Goal: Information Seeking & Learning: Learn about a topic

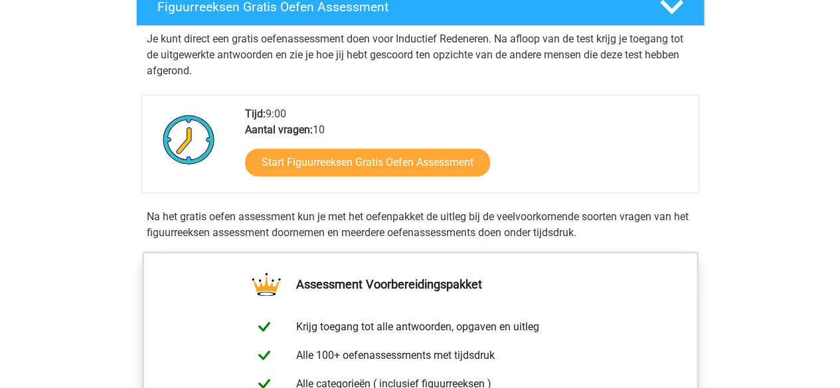
scroll to position [247, 0]
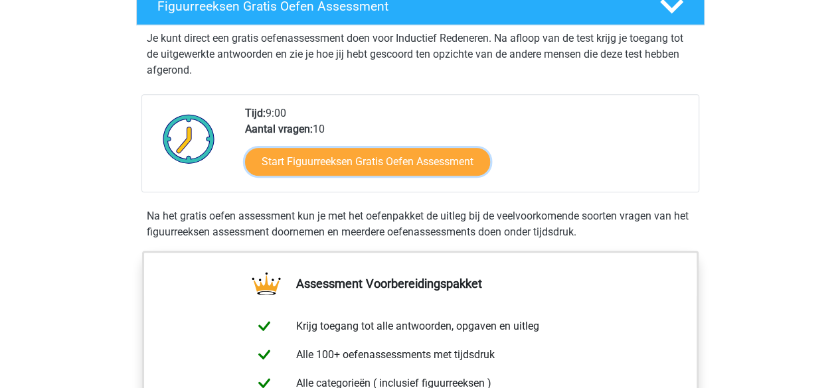
click at [332, 156] on link "Start Figuurreeksen Gratis Oefen Assessment" at bounding box center [367, 162] width 245 height 28
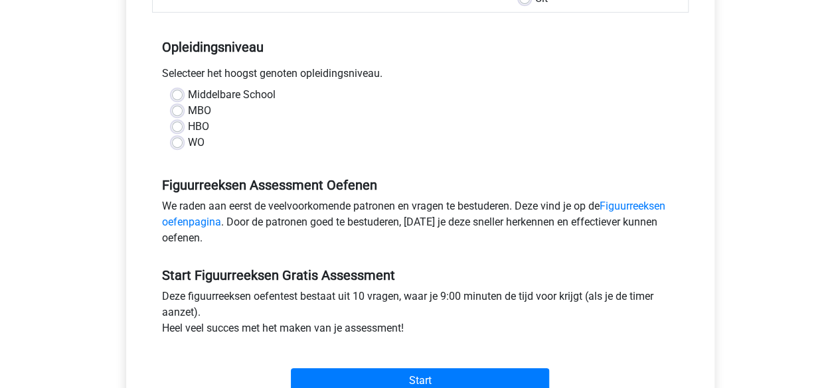
scroll to position [253, 0]
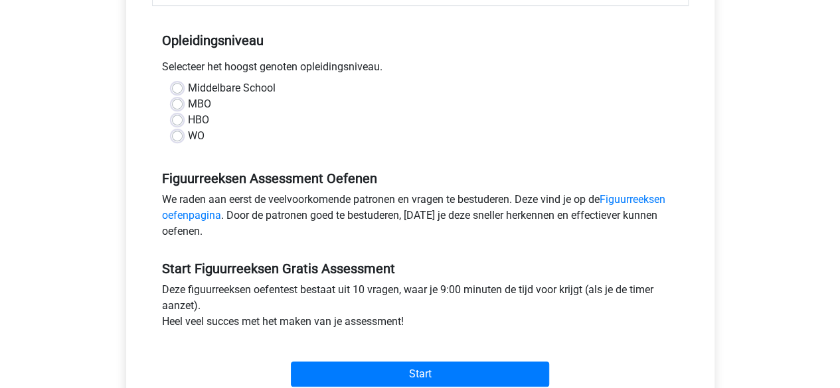
click at [188, 135] on label "WO" at bounding box center [196, 136] width 17 height 16
click at [177, 135] on input "WO" at bounding box center [177, 134] width 11 height 13
radio input "true"
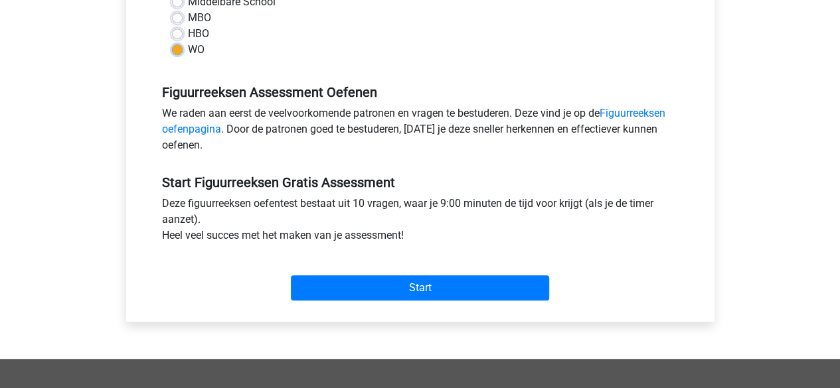
scroll to position [340, 0]
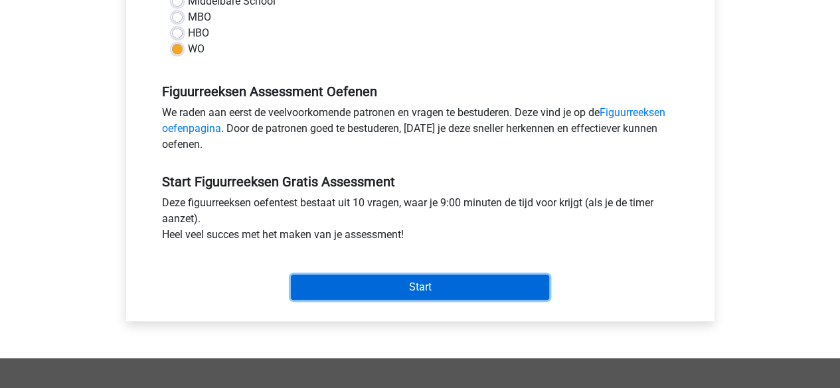
click at [331, 291] on input "Start" at bounding box center [420, 287] width 258 height 25
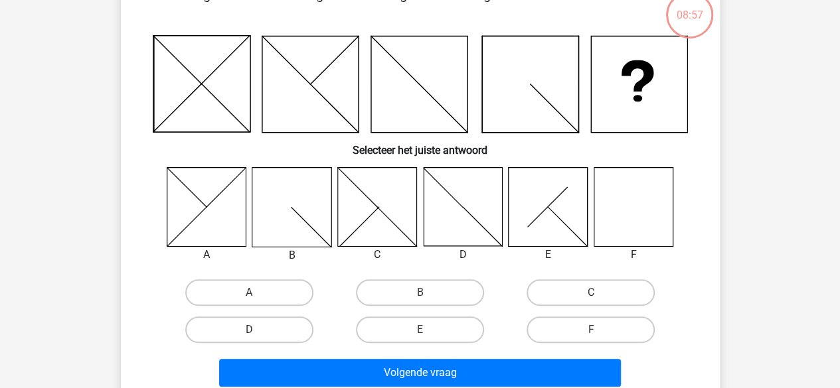
scroll to position [88, 0]
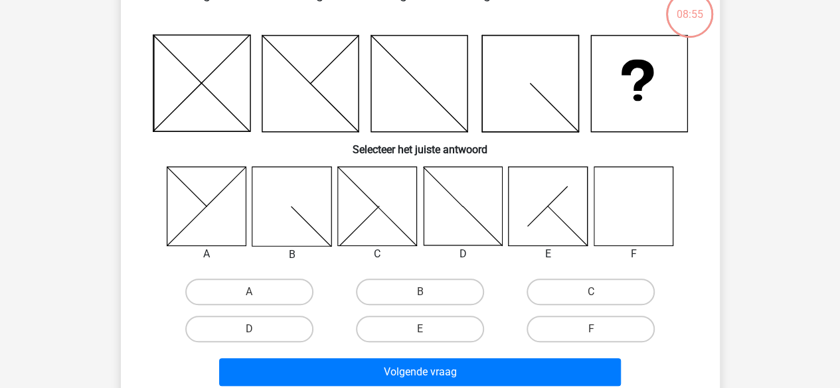
click at [591, 323] on label "F" at bounding box center [591, 329] width 128 height 27
click at [591, 329] on input "F" at bounding box center [595, 333] width 9 height 9
radio input "true"
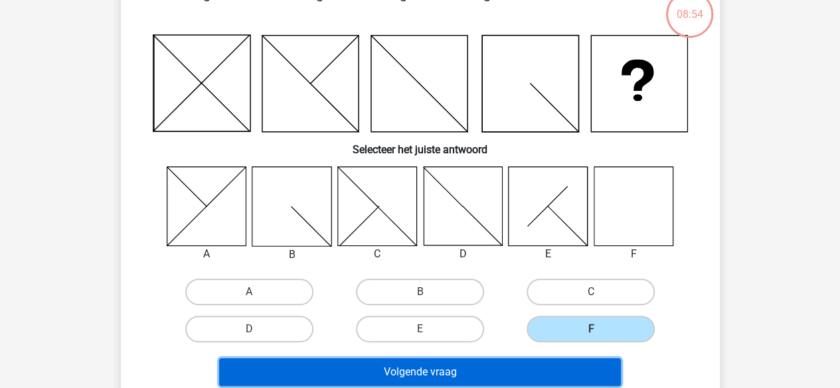
click at [533, 363] on button "Volgende vraag" at bounding box center [420, 373] width 402 height 28
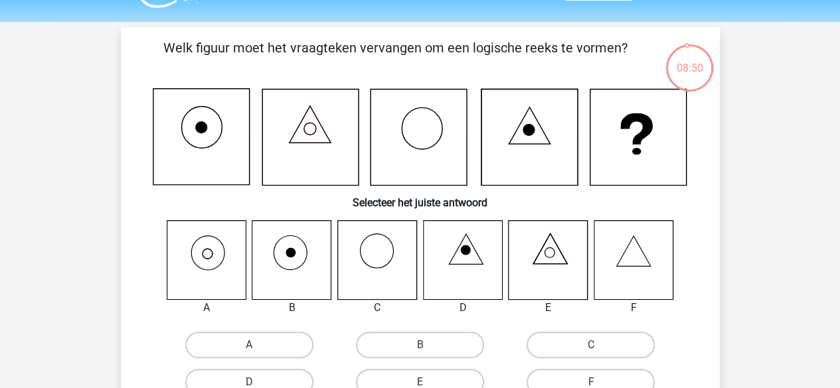
scroll to position [36, 0]
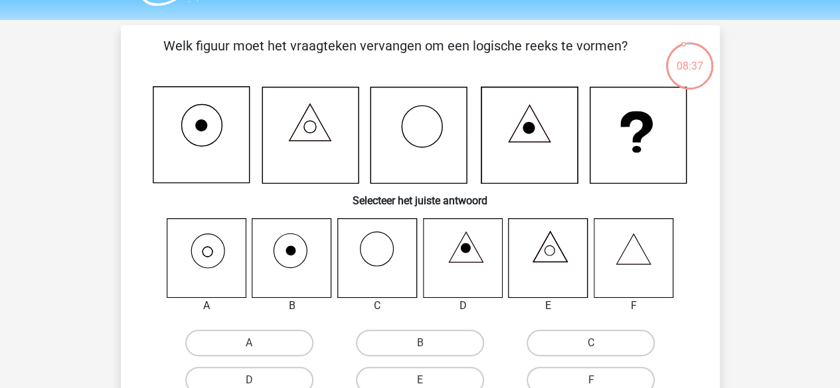
click at [225, 342] on label "A" at bounding box center [249, 343] width 128 height 27
click at [249, 343] on input "A" at bounding box center [253, 347] width 9 height 9
radio input "true"
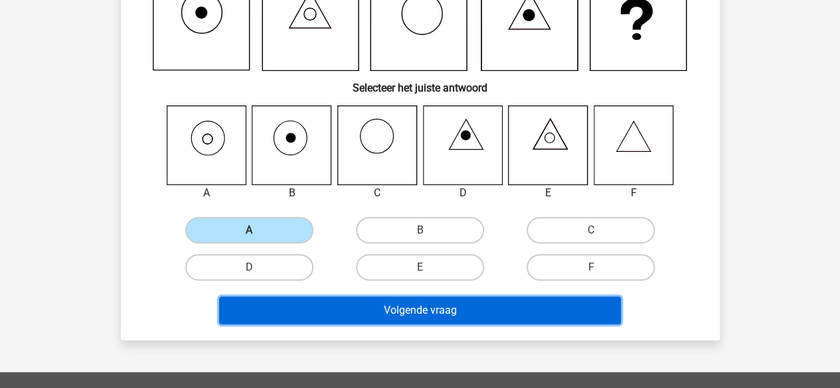
click at [347, 313] on button "Volgende vraag" at bounding box center [420, 311] width 402 height 28
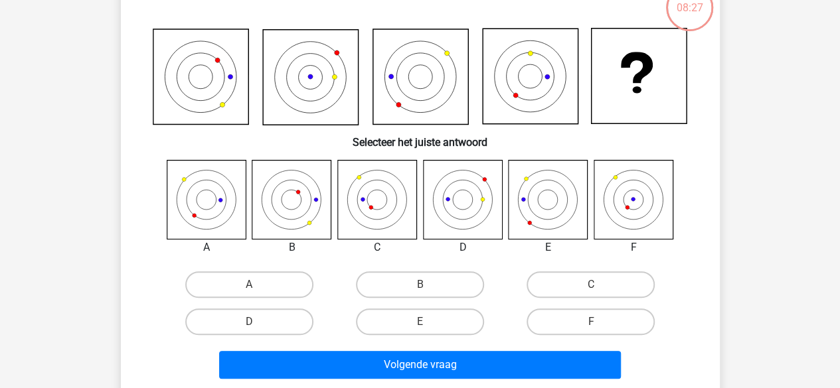
scroll to position [95, 0]
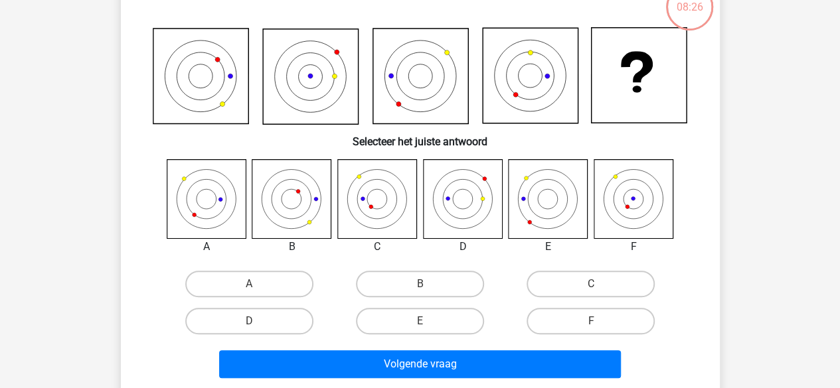
click at [582, 322] on label "F" at bounding box center [591, 321] width 128 height 27
click at [591, 322] on input "F" at bounding box center [595, 325] width 9 height 9
radio input "true"
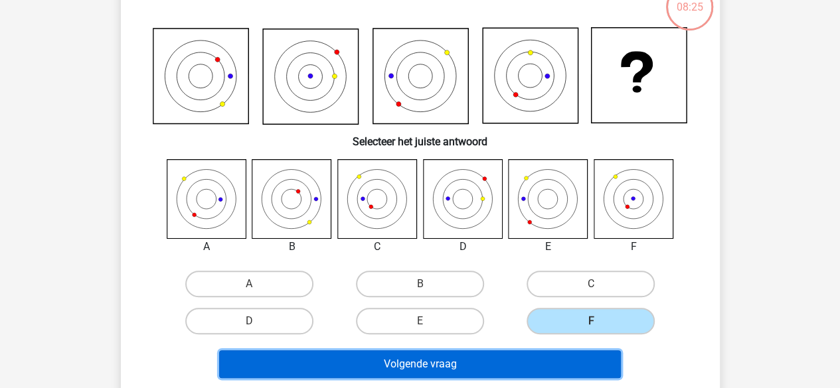
click at [515, 355] on button "Volgende vraag" at bounding box center [420, 365] width 402 height 28
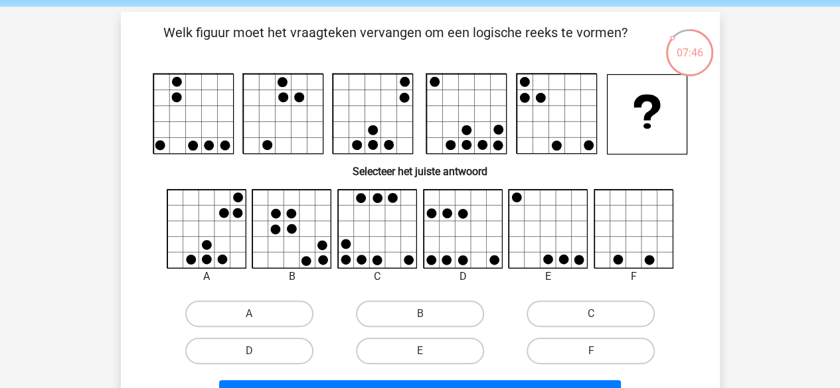
scroll to position [48, 0]
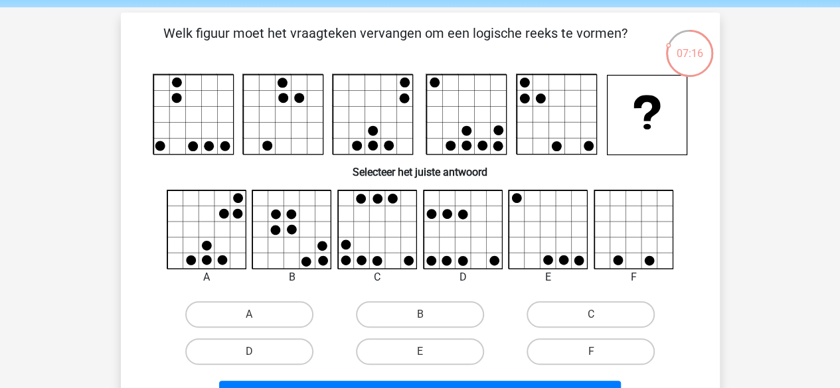
click at [552, 309] on label "C" at bounding box center [591, 314] width 128 height 27
click at [591, 315] on input "C" at bounding box center [595, 319] width 9 height 9
radio input "true"
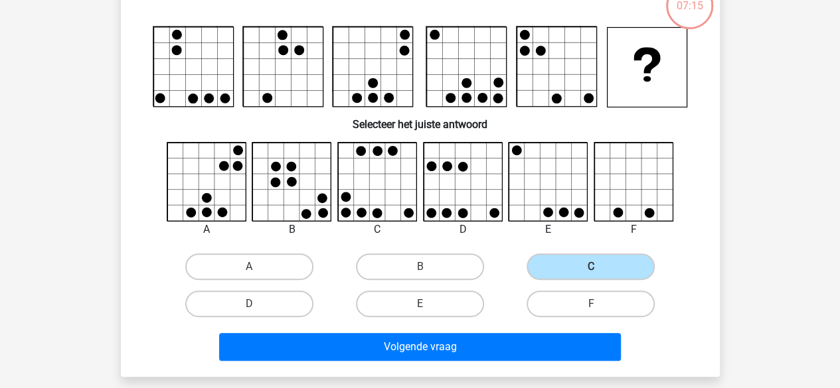
scroll to position [101, 0]
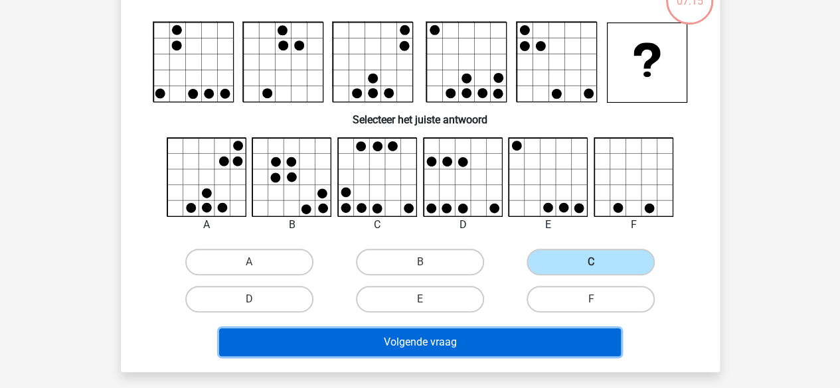
click at [452, 346] on button "Volgende vraag" at bounding box center [420, 343] width 402 height 28
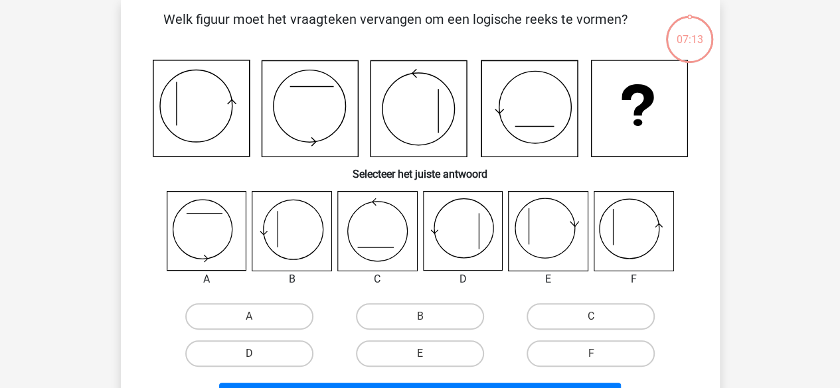
scroll to position [61, 0]
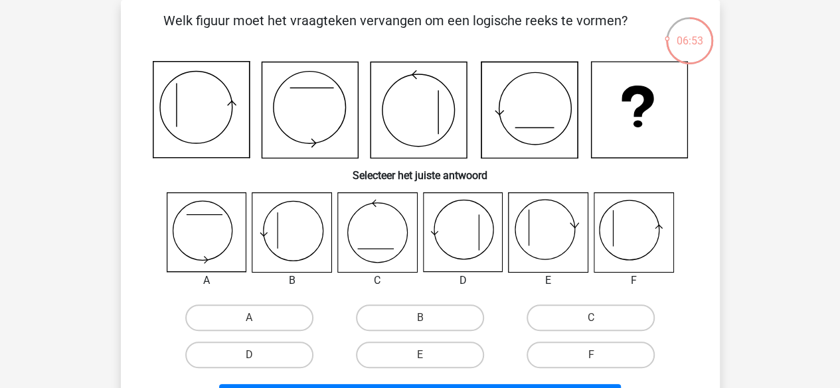
click at [577, 343] on label "F" at bounding box center [591, 355] width 128 height 27
click at [591, 355] on input "F" at bounding box center [595, 359] width 9 height 9
radio input "true"
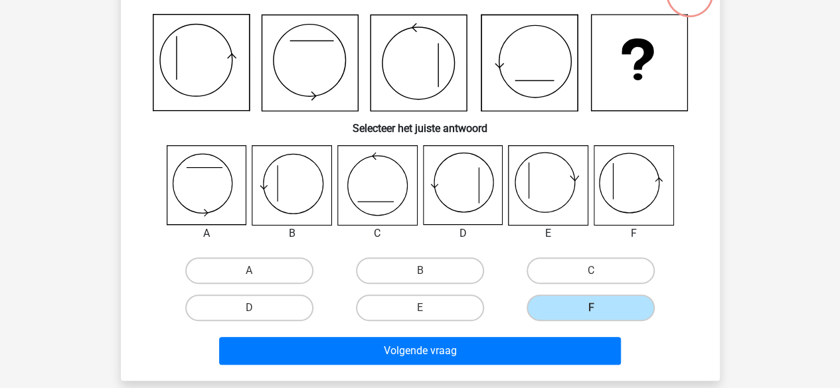
scroll to position [109, 0]
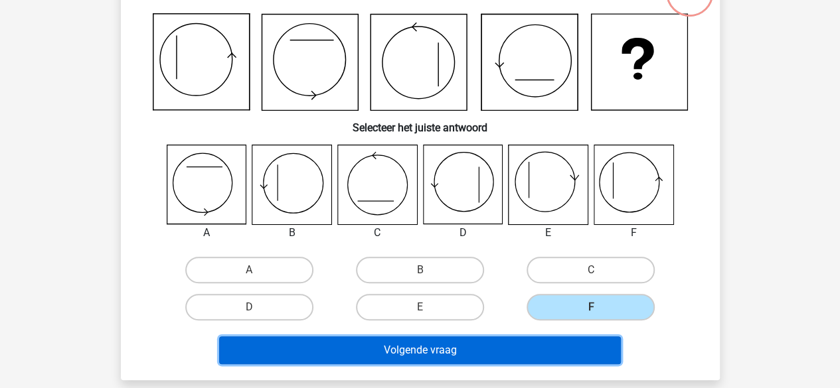
click at [530, 345] on button "Volgende vraag" at bounding box center [420, 351] width 402 height 28
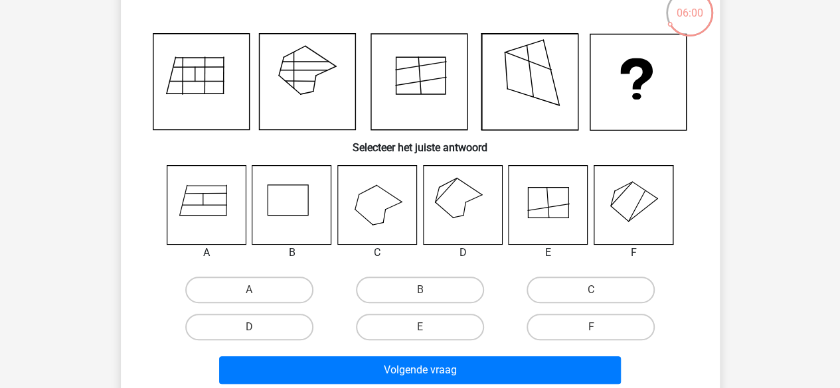
scroll to position [90, 0]
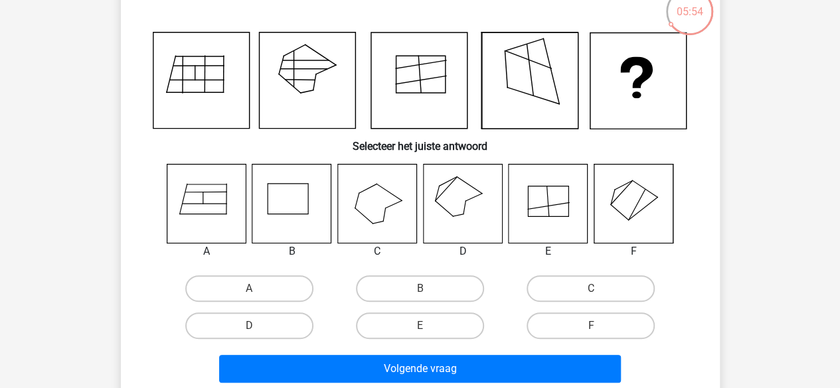
click at [414, 323] on label "E" at bounding box center [420, 326] width 128 height 27
click at [420, 326] on input "E" at bounding box center [424, 330] width 9 height 9
radio input "true"
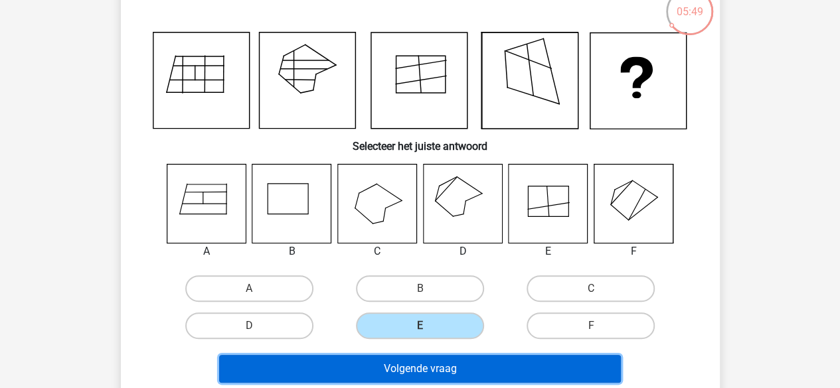
click at [419, 370] on button "Volgende vraag" at bounding box center [420, 369] width 402 height 28
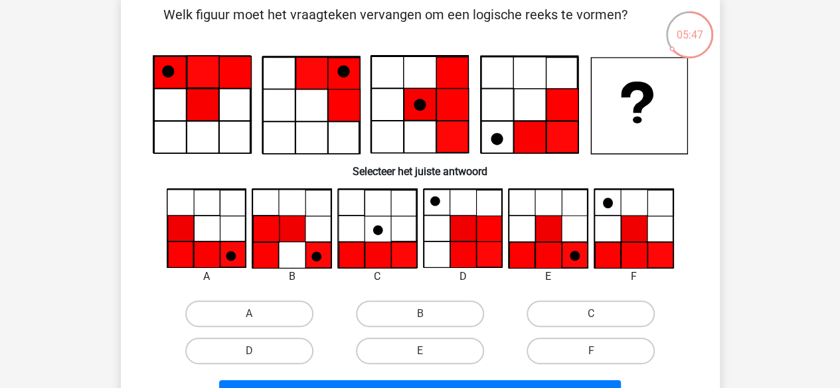
scroll to position [68, 0]
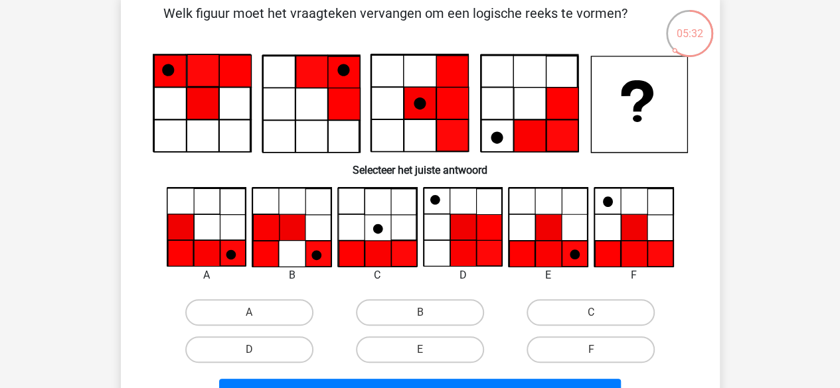
click at [559, 349] on label "F" at bounding box center [591, 350] width 128 height 27
click at [591, 350] on input "F" at bounding box center [595, 354] width 9 height 9
radio input "true"
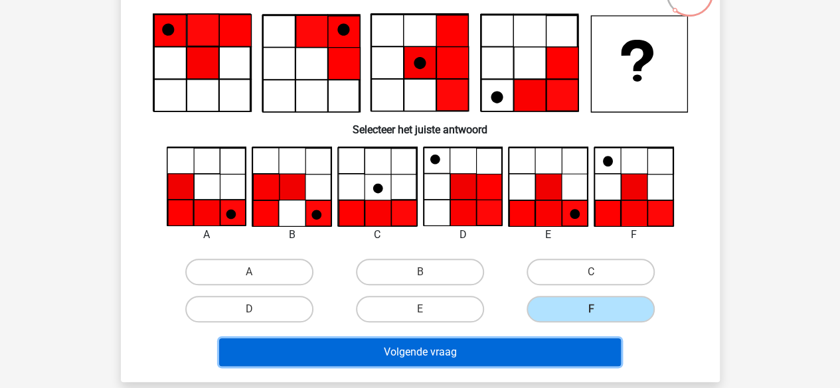
click at [529, 355] on button "Volgende vraag" at bounding box center [420, 353] width 402 height 28
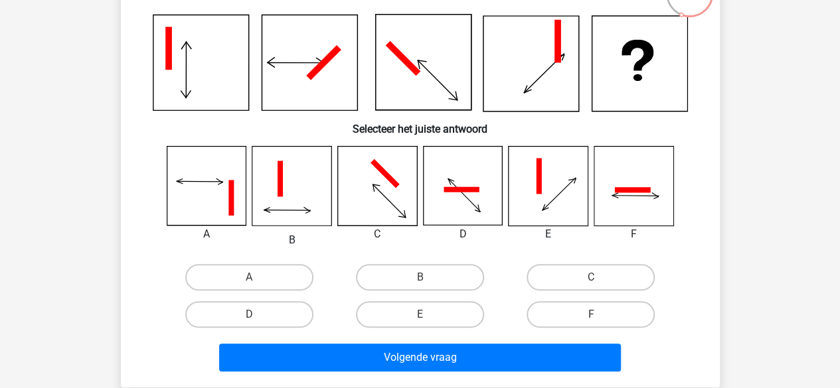
scroll to position [111, 0]
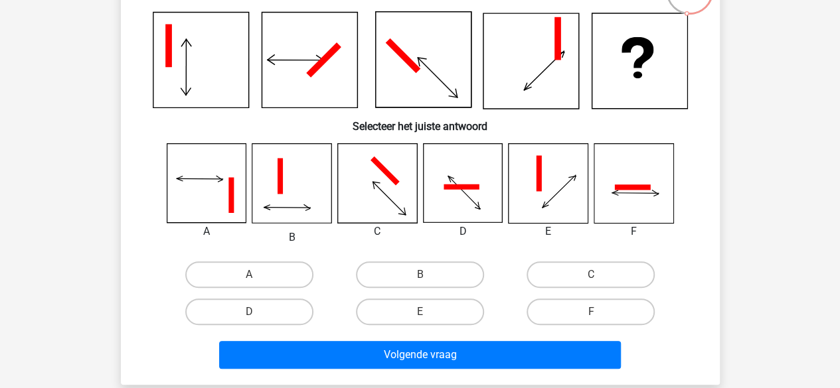
click at [536, 274] on label "C" at bounding box center [591, 275] width 128 height 27
click at [591, 275] on input "C" at bounding box center [595, 279] width 9 height 9
radio input "true"
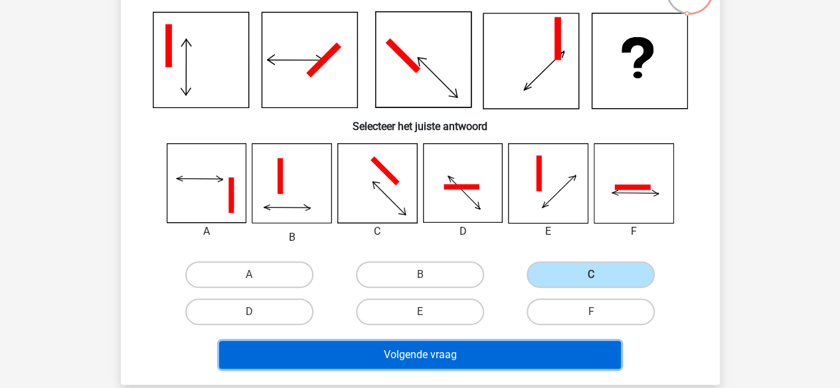
click at [470, 360] on button "Volgende vraag" at bounding box center [420, 355] width 402 height 28
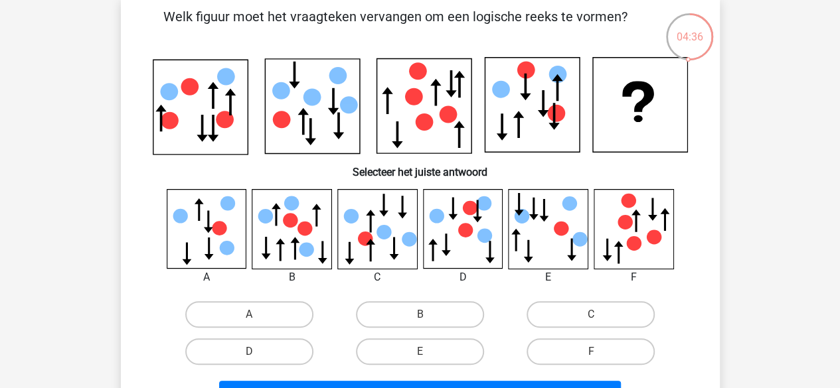
scroll to position [66, 0]
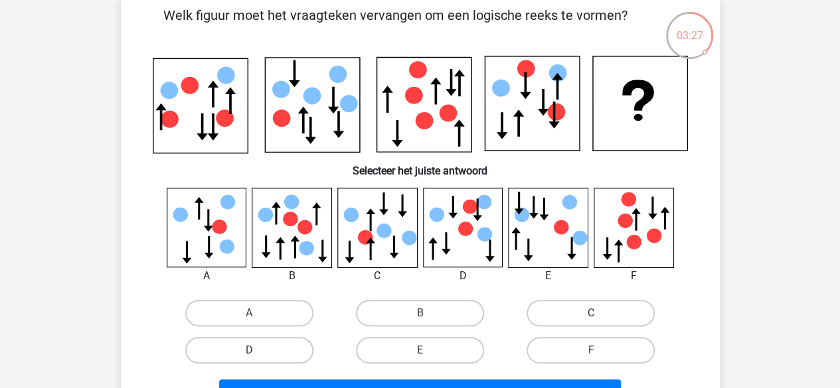
click at [461, 303] on label "B" at bounding box center [420, 313] width 128 height 27
click at [428, 313] on input "B" at bounding box center [424, 317] width 9 height 9
radio input "true"
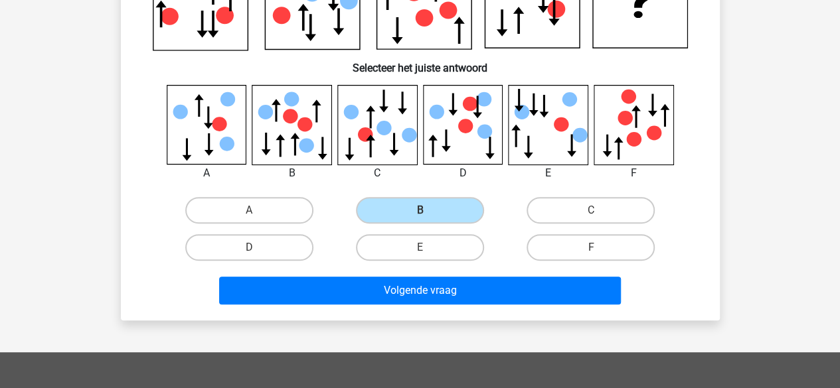
scroll to position [172, 0]
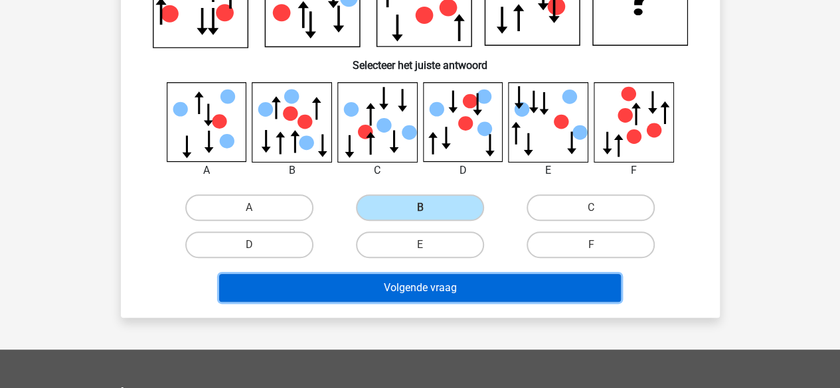
click at [454, 294] on button "Volgende vraag" at bounding box center [420, 288] width 402 height 28
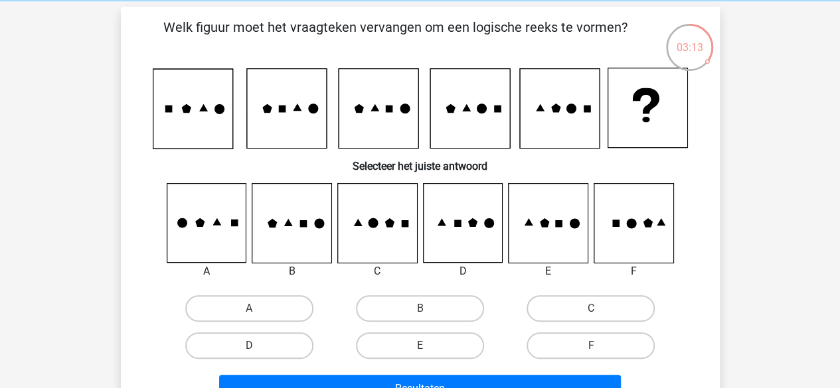
scroll to position [60, 0]
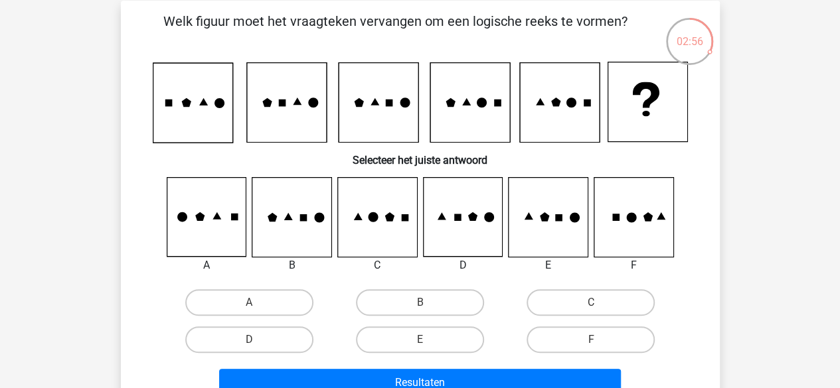
click at [548, 296] on label "C" at bounding box center [591, 302] width 128 height 27
click at [591, 303] on input "C" at bounding box center [595, 307] width 9 height 9
radio input "true"
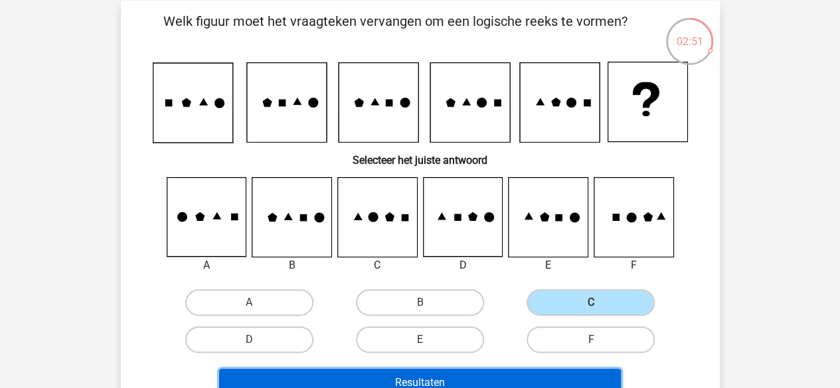
click at [482, 376] on button "Resultaten" at bounding box center [420, 383] width 402 height 28
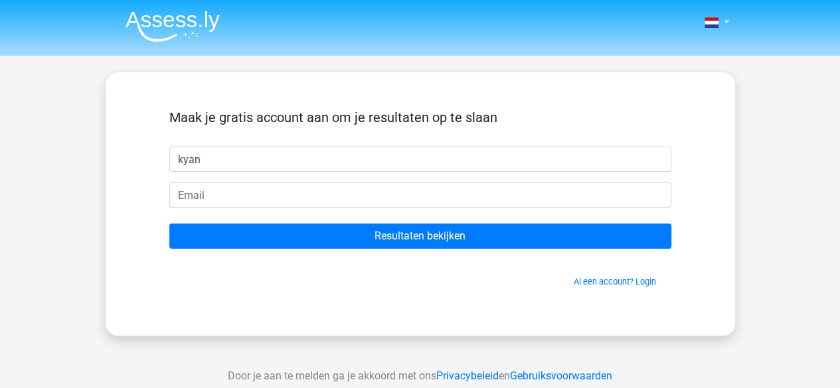
type input "kyan"
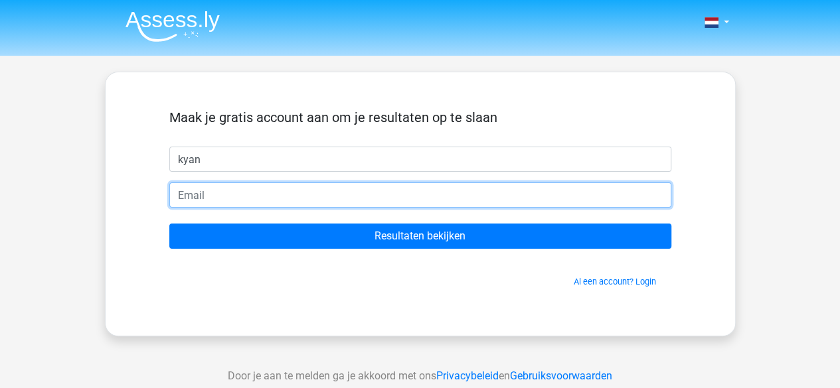
click at [191, 185] on input "email" at bounding box center [420, 195] width 502 height 25
type input "khiddingh@gmail.com"
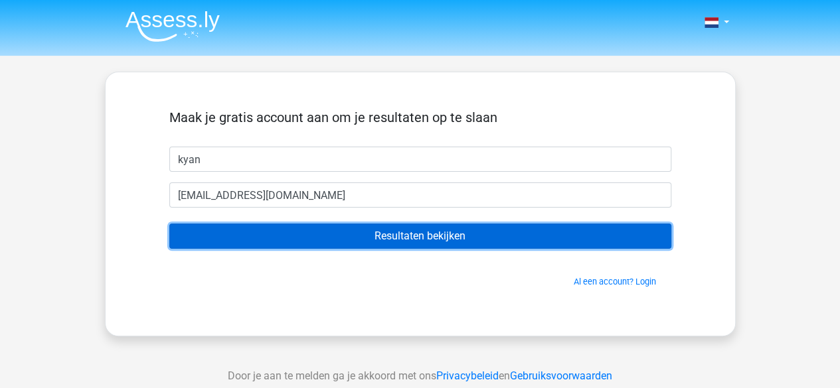
click at [313, 232] on input "Resultaten bekijken" at bounding box center [420, 236] width 502 height 25
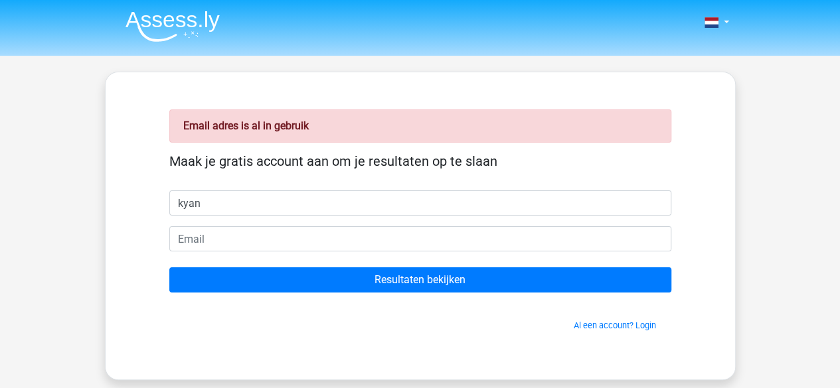
type input "kyan"
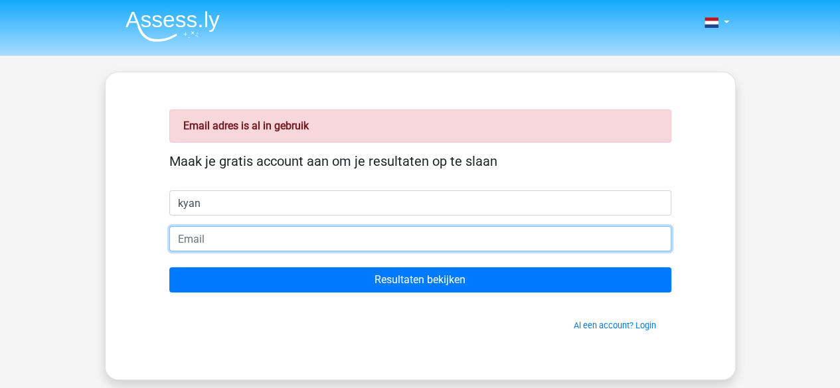
click at [208, 233] on input "email" at bounding box center [420, 238] width 502 height 25
type input "[EMAIL_ADDRESS][DOMAIN_NAME]"
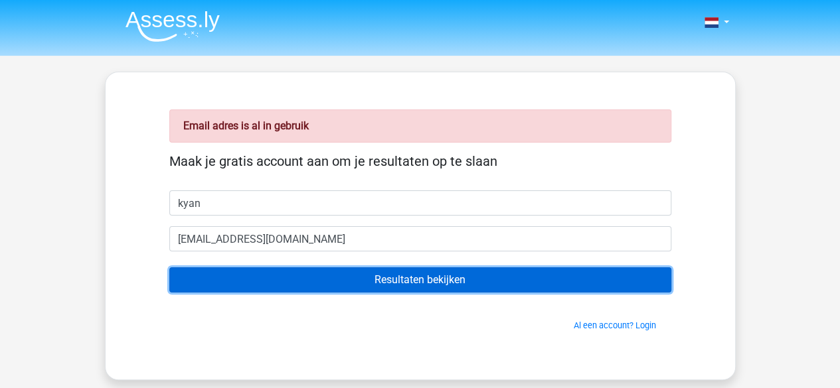
click at [263, 280] on input "Resultaten bekijken" at bounding box center [420, 280] width 502 height 25
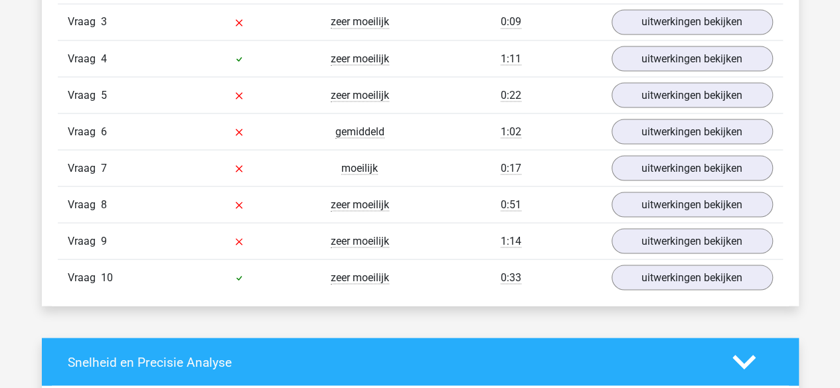
scroll to position [1218, 0]
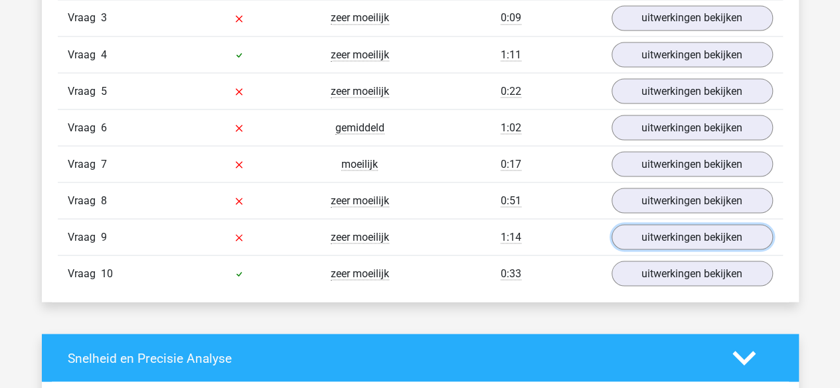
click at [624, 224] on link "uitwerkingen bekijken" at bounding box center [691, 236] width 161 height 25
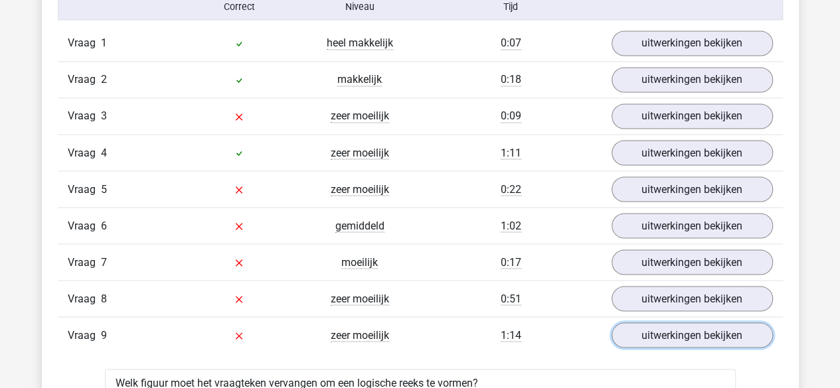
scroll to position [1106, 0]
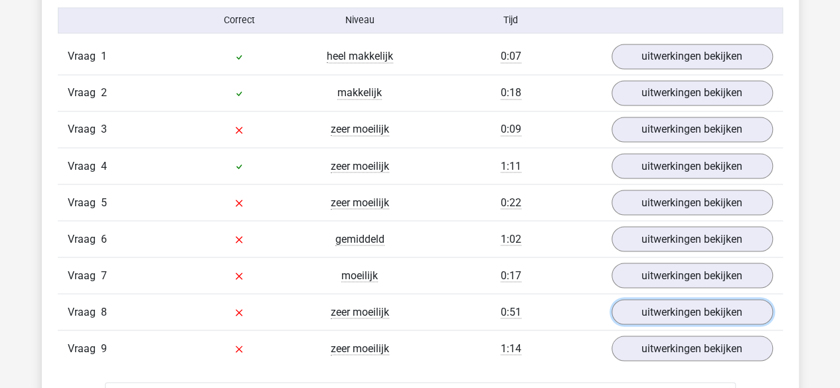
click at [649, 303] on link "uitwerkingen bekijken" at bounding box center [691, 311] width 161 height 25
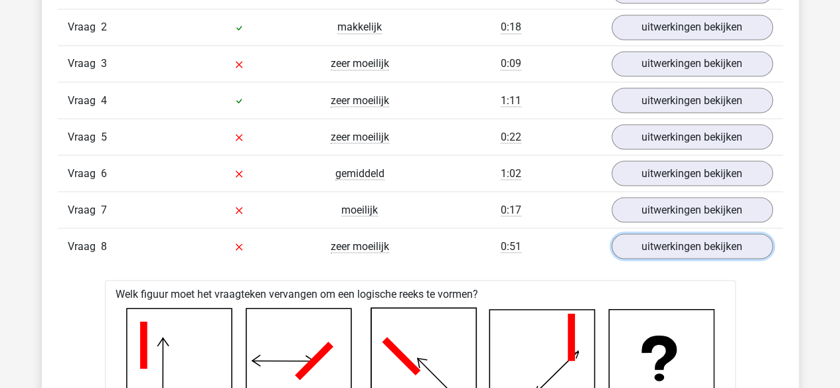
scroll to position [1171, 0]
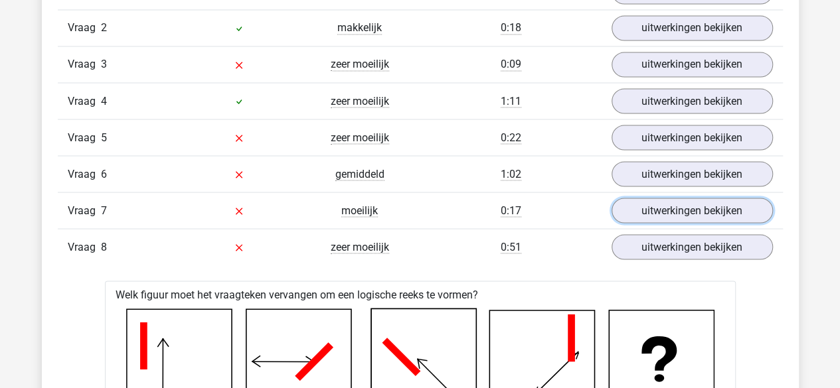
click at [644, 198] on link "uitwerkingen bekijken" at bounding box center [691, 210] width 161 height 25
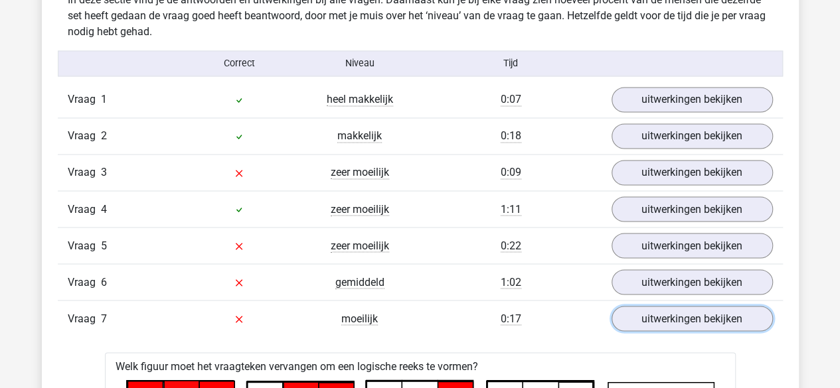
scroll to position [1066, 0]
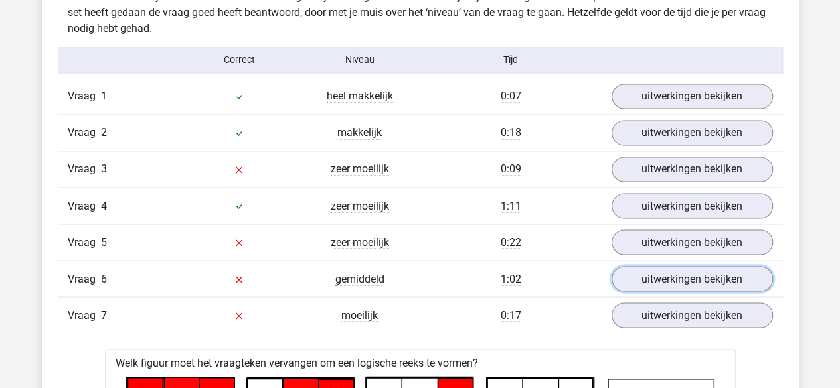
click at [662, 276] on link "uitwerkingen bekijken" at bounding box center [691, 278] width 161 height 25
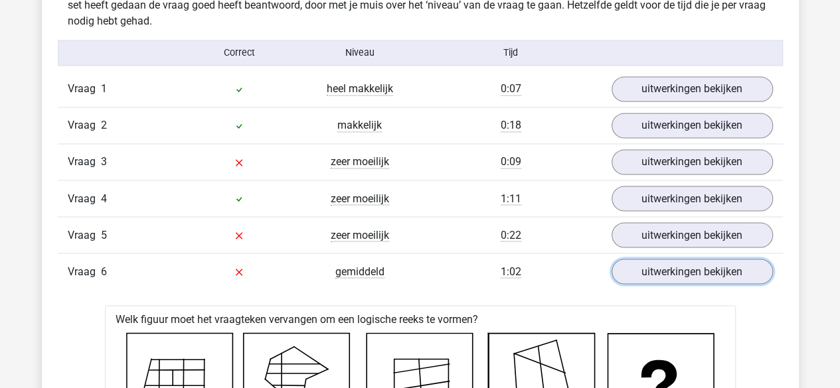
scroll to position [1067, 0]
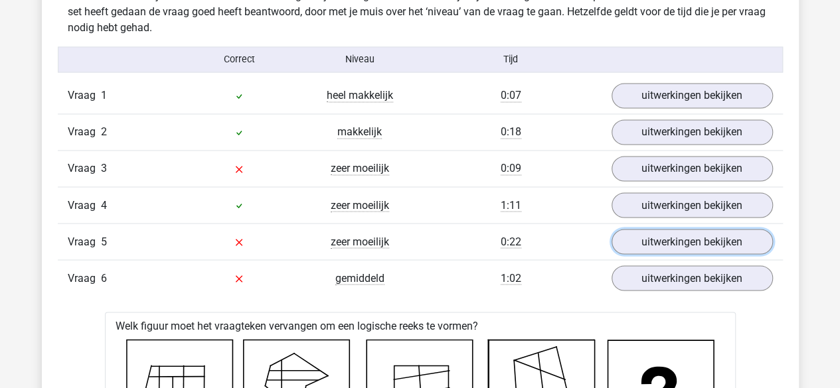
click at [649, 237] on link "uitwerkingen bekijken" at bounding box center [691, 241] width 161 height 25
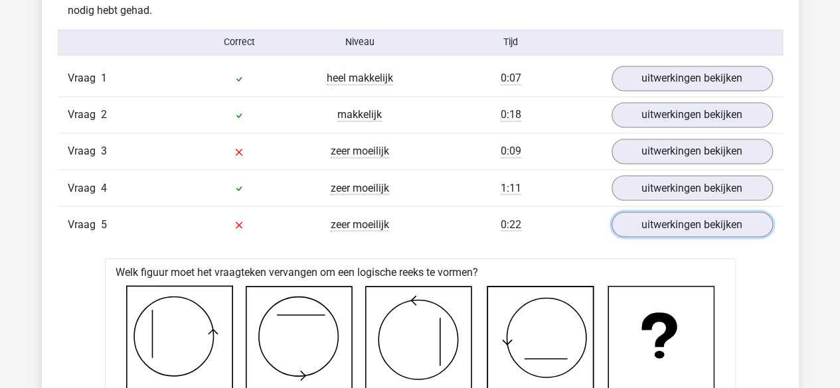
scroll to position [1084, 0]
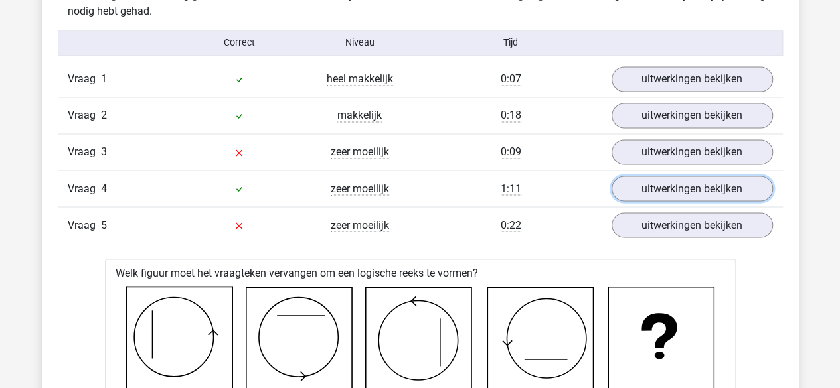
click at [671, 184] on link "uitwerkingen bekijken" at bounding box center [691, 188] width 161 height 25
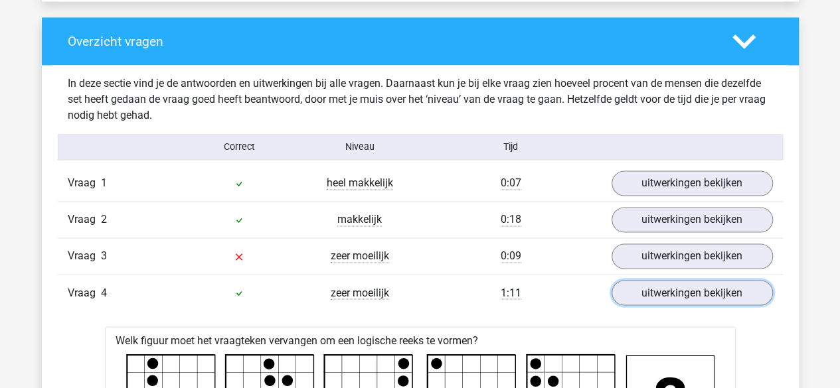
scroll to position [979, 0]
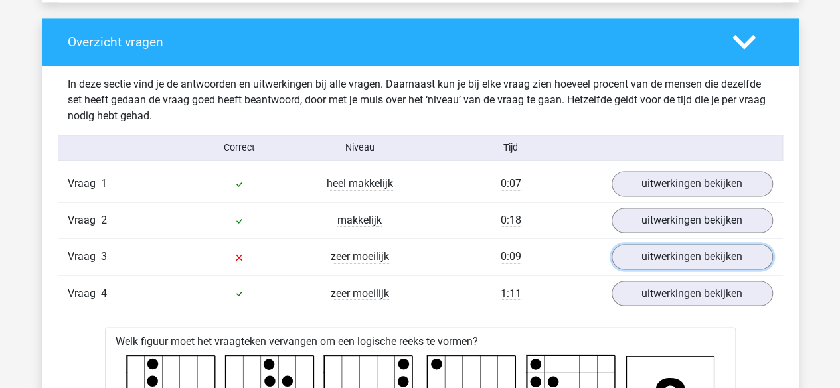
click at [681, 252] on link "uitwerkingen bekijken" at bounding box center [691, 256] width 161 height 25
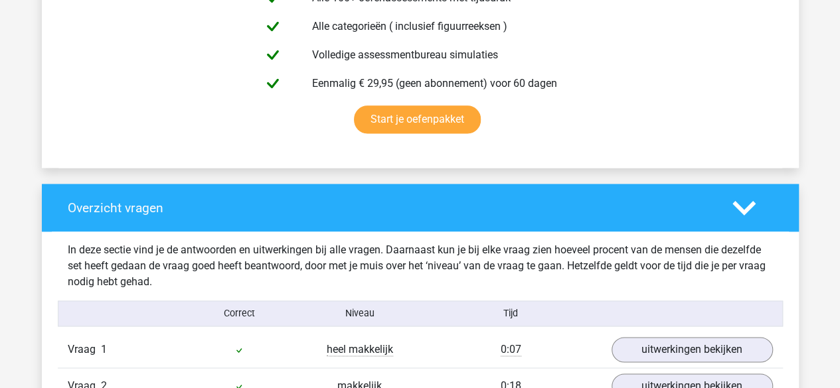
scroll to position [805, 0]
